Goal: Task Accomplishment & Management: Manage account settings

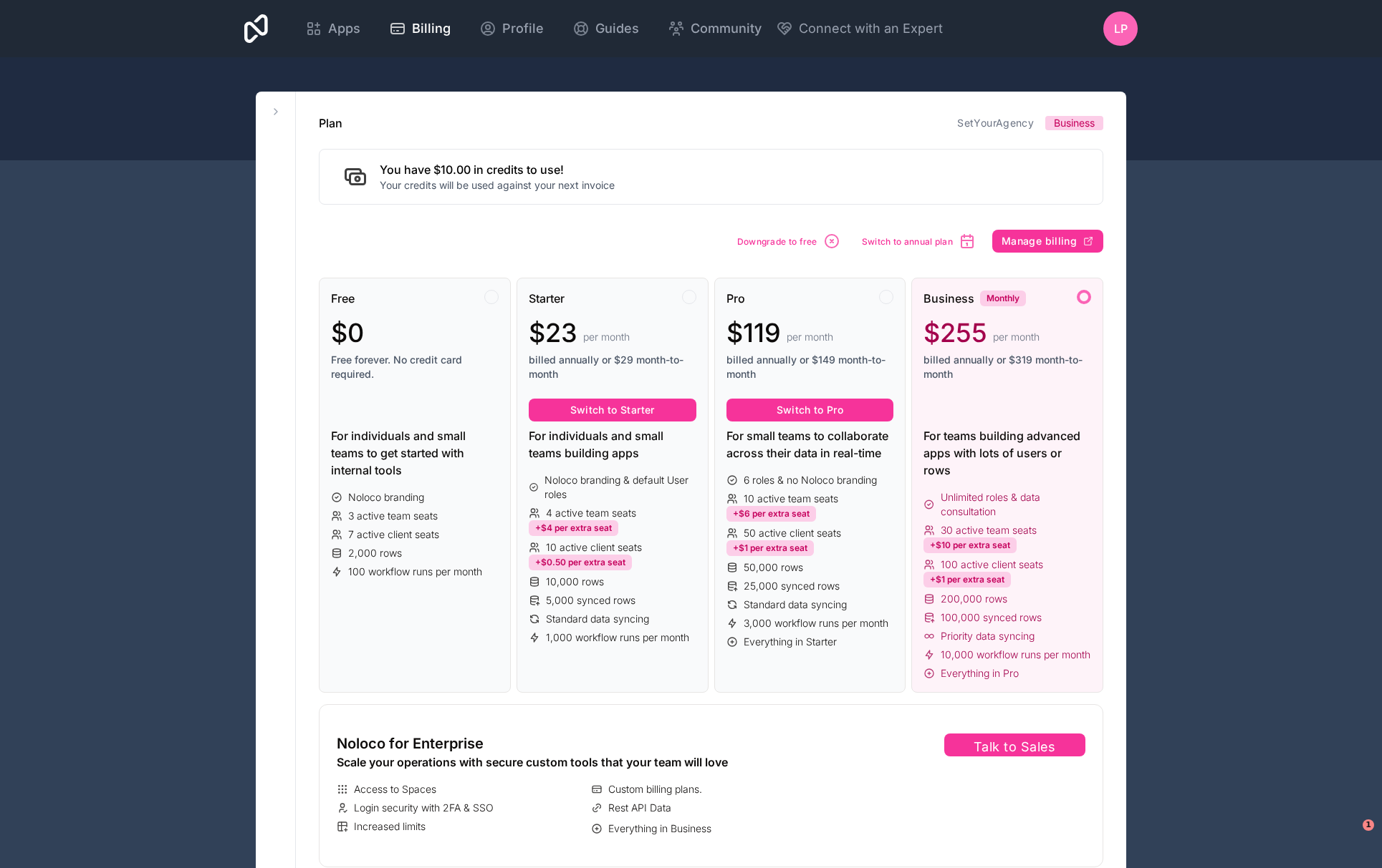
click at [1059, 255] on div "Free $0 Free forever. No credit card required. For individuals and small teams …" at bounding box center [711, 562] width 784 height 613
click at [1059, 240] on span "Manage billing" at bounding box center [1039, 241] width 75 height 13
